Goal: Check status: Check status

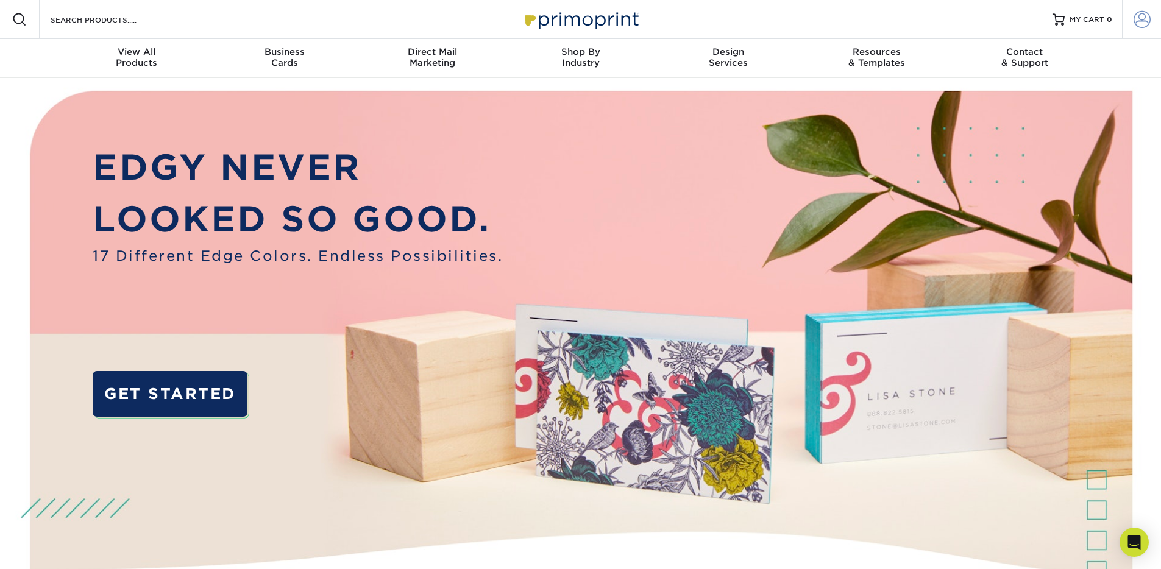
click at [1142, 19] on span at bounding box center [1141, 19] width 17 height 17
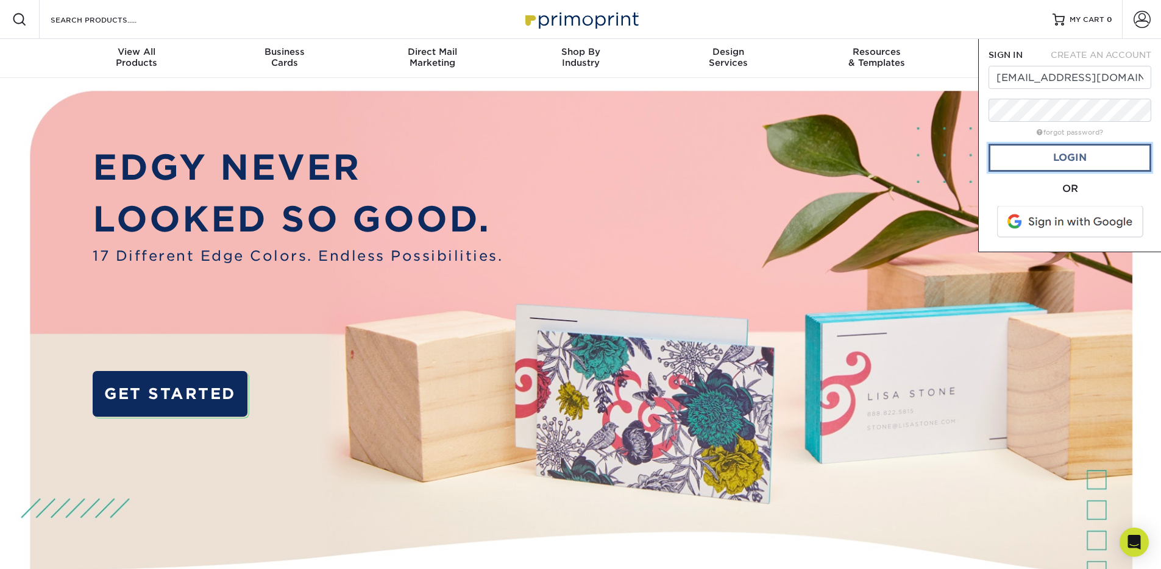
click at [1059, 158] on link "Login" at bounding box center [1069, 158] width 163 height 28
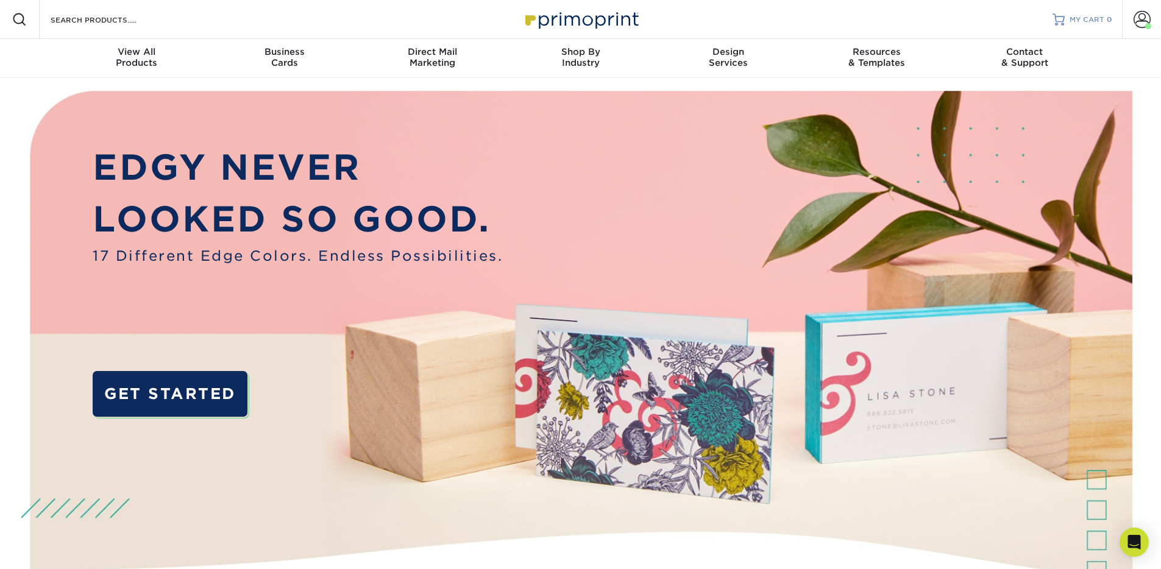
click at [1094, 19] on span "MY CART" at bounding box center [1086, 20] width 35 height 10
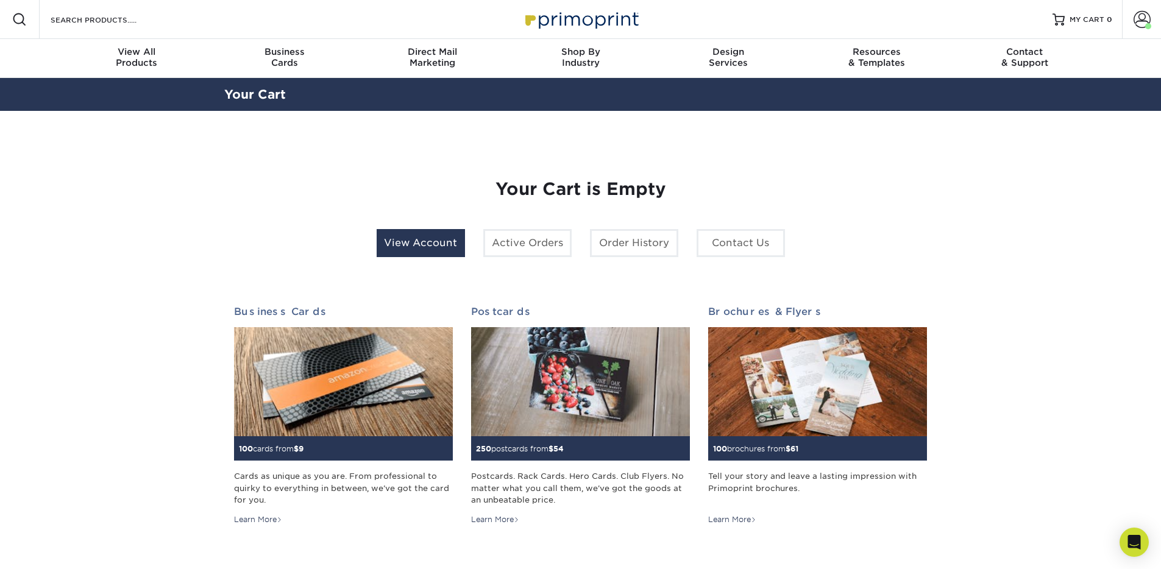
click at [451, 244] on link "View Account" at bounding box center [421, 243] width 88 height 28
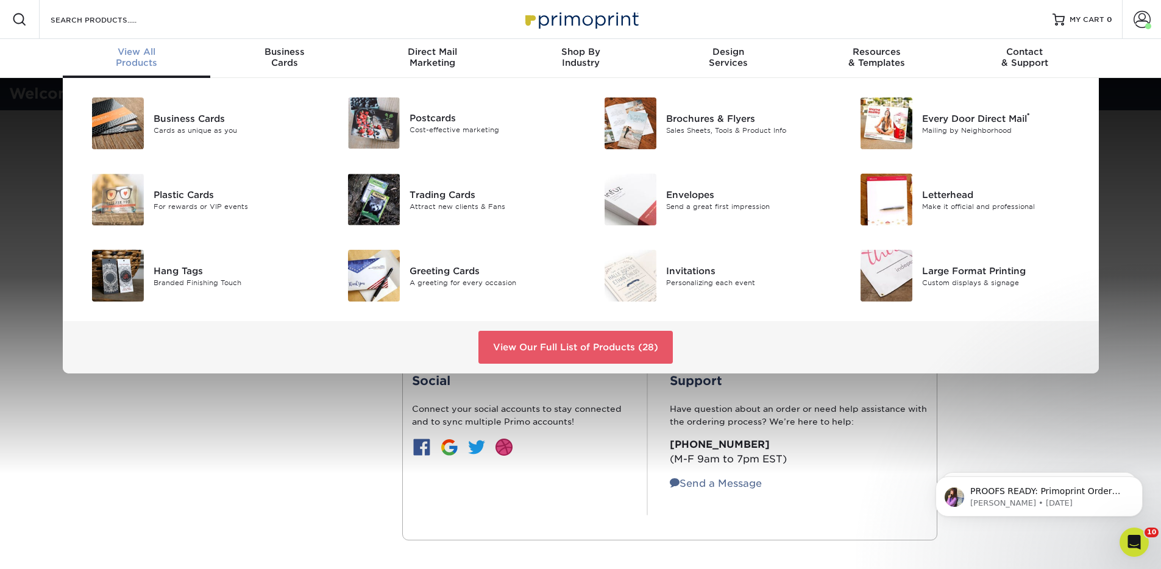
click at [25, 212] on div "Business Cards Cards as unique as you Postcards Cost-effective marketing ®" at bounding box center [580, 225] width 1161 height 295
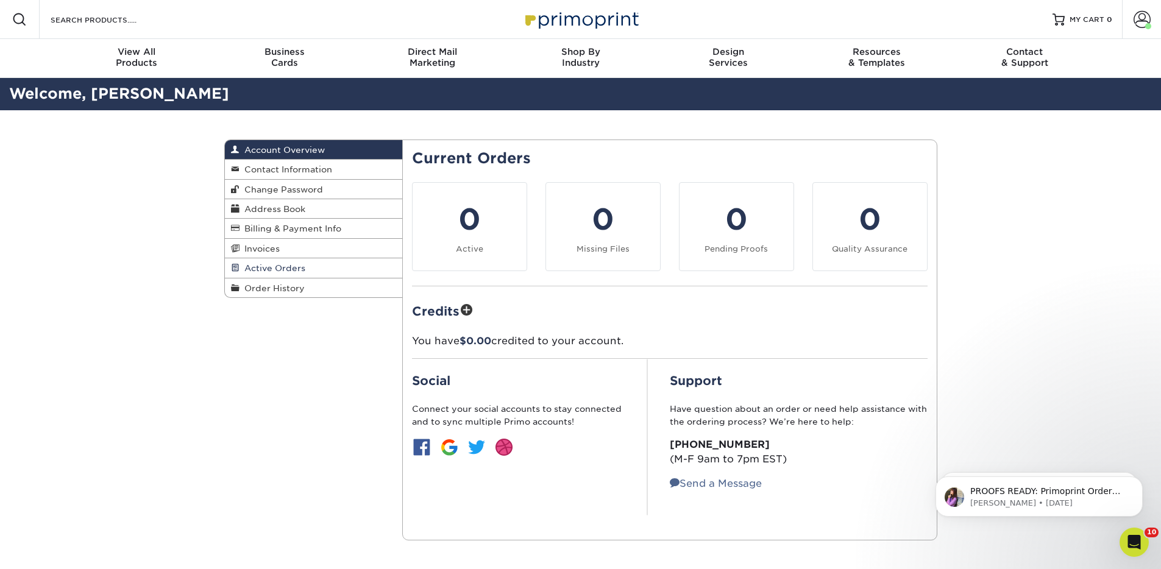
click at [275, 267] on span "Active Orders" at bounding box center [272, 268] width 66 height 10
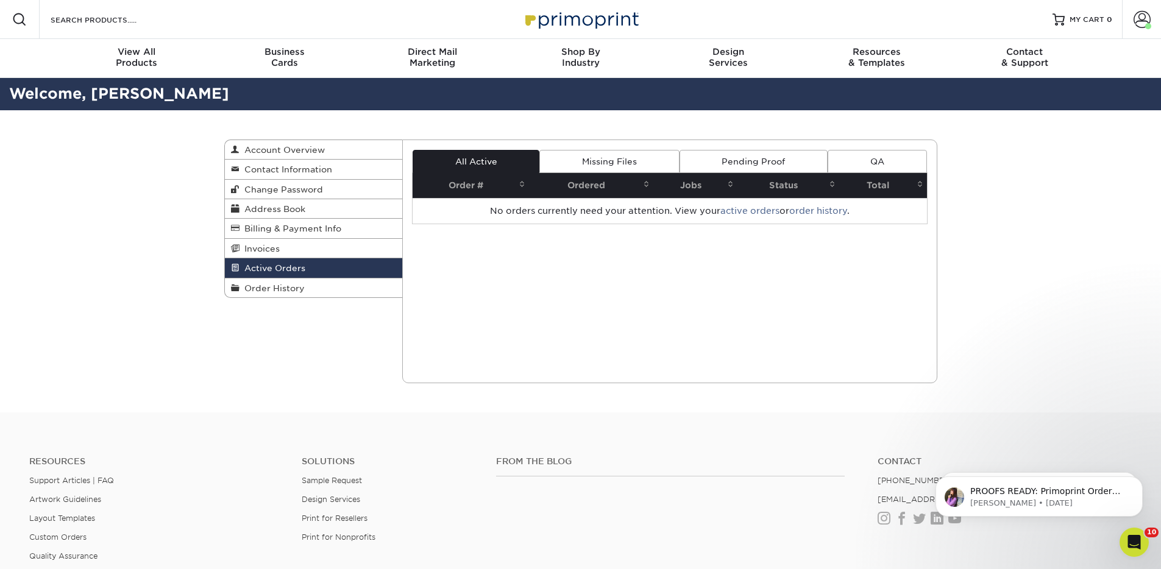
click at [275, 267] on span "Active Orders" at bounding box center [272, 268] width 66 height 10
click at [271, 287] on span "Order History" at bounding box center [271, 288] width 65 height 10
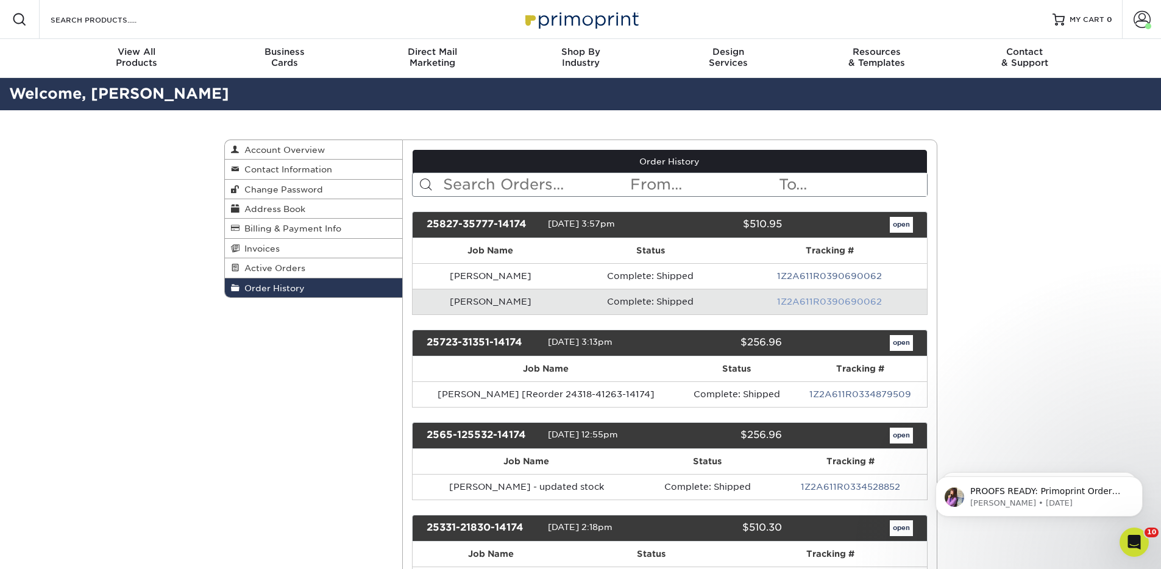
click at [848, 303] on link "1Z2A611R0390690062" at bounding box center [829, 302] width 105 height 10
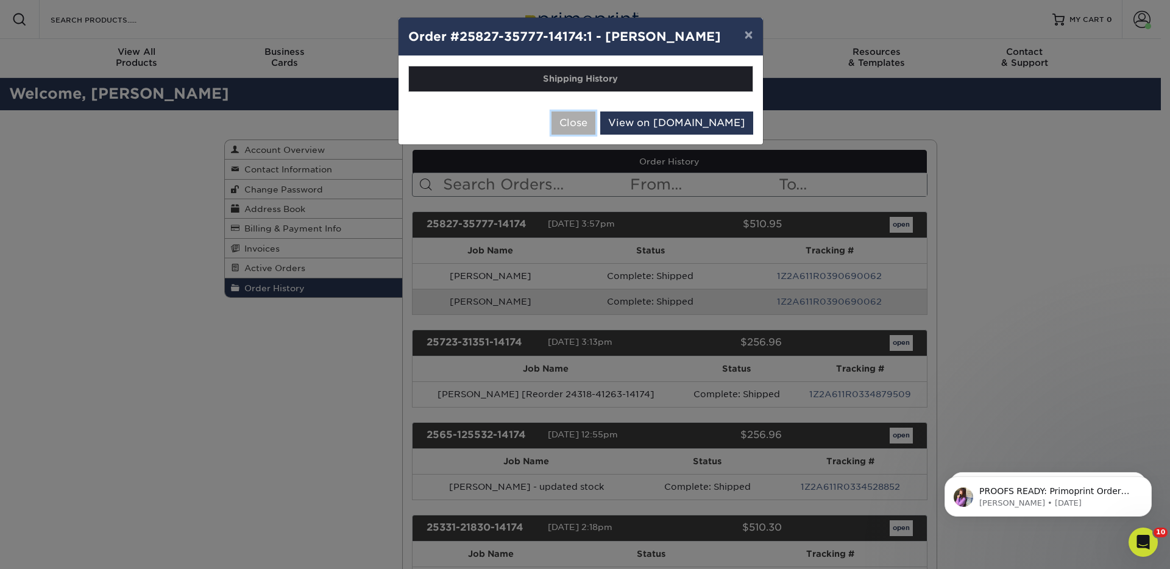
click at [595, 126] on button "Close" at bounding box center [573, 122] width 44 height 23
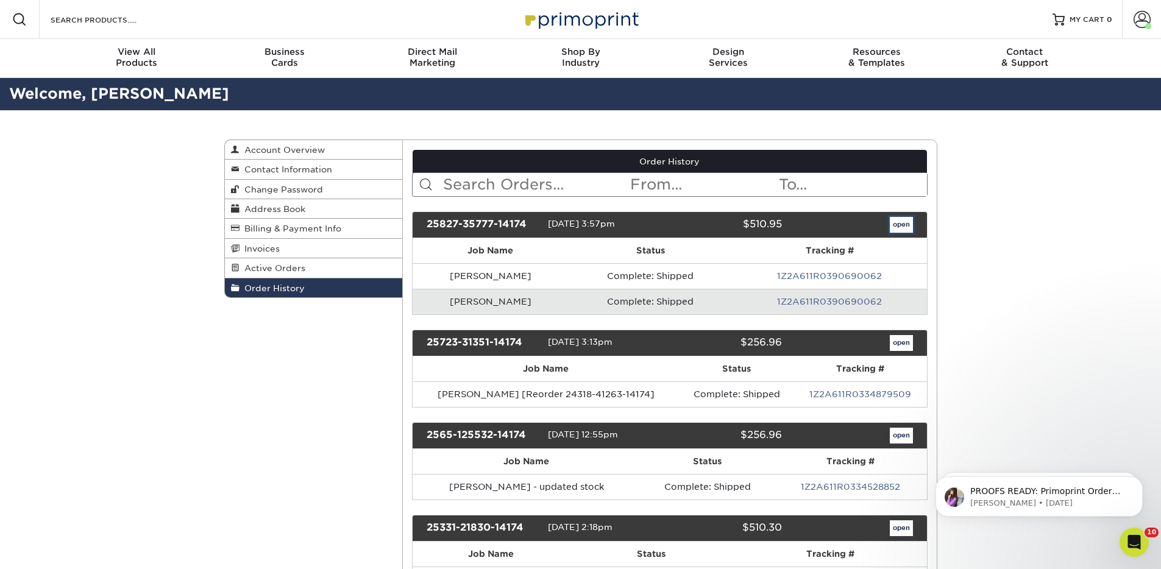
click at [909, 221] on link "open" at bounding box center [900, 225] width 23 height 16
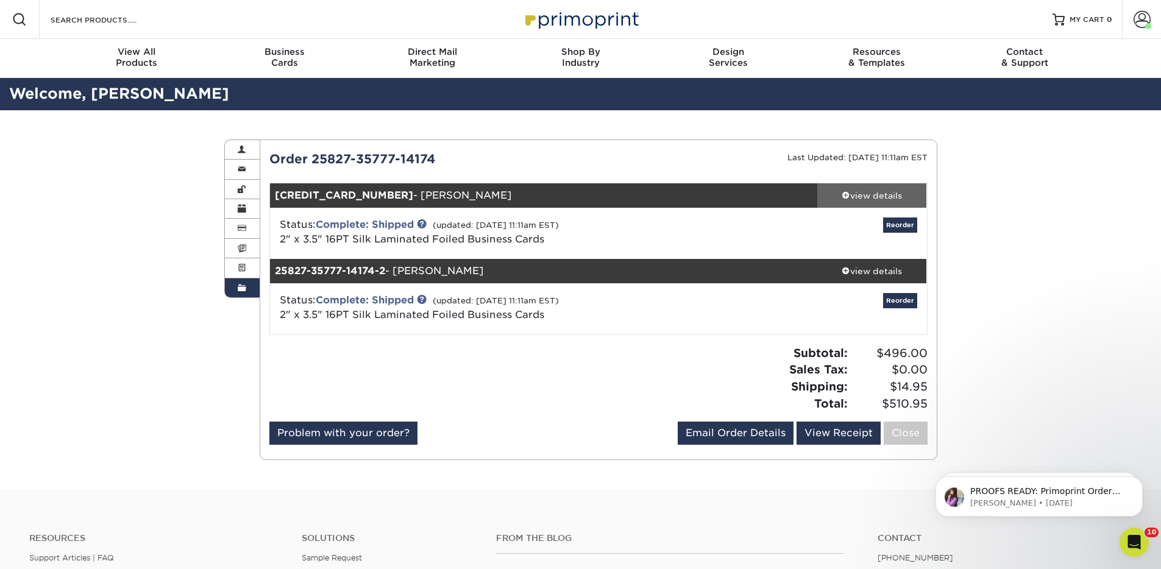
click at [847, 197] on span at bounding box center [845, 195] width 9 height 9
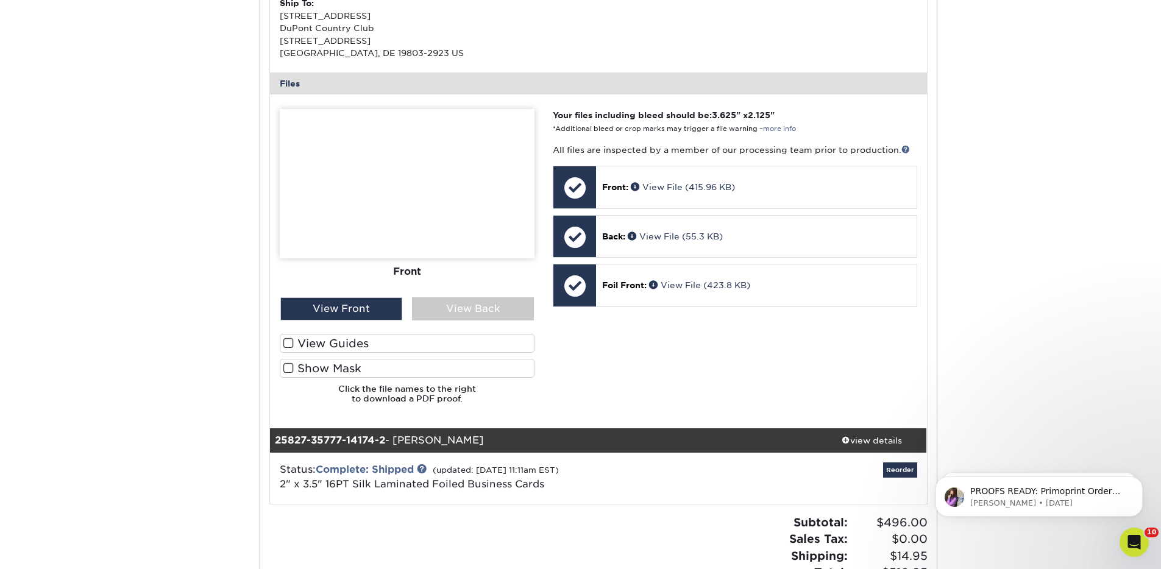
scroll to position [469, 0]
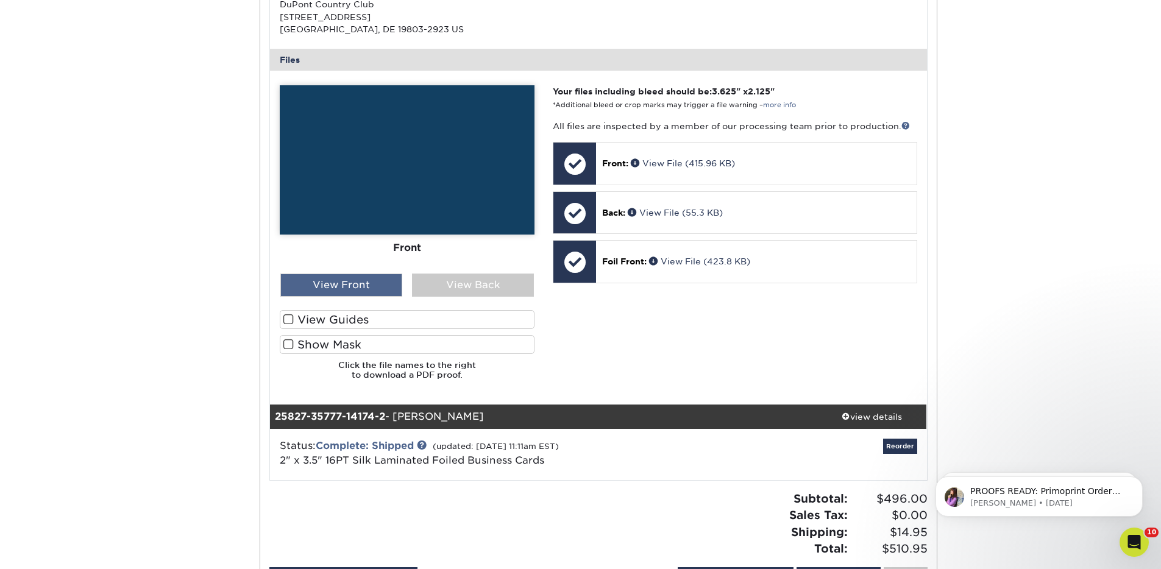
click at [363, 291] on div "View Front" at bounding box center [341, 285] width 122 height 23
click at [452, 288] on div "View Back" at bounding box center [473, 285] width 122 height 23
